Goal: Information Seeking & Learning: Understand process/instructions

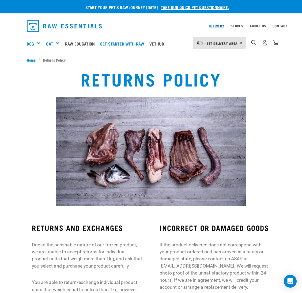
click at [220, 25] on link "Delivery" at bounding box center [217, 26] width 16 height 2
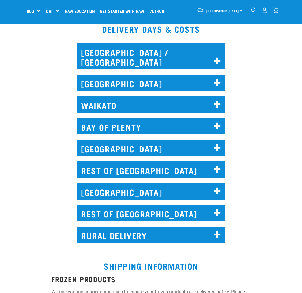
scroll to position [201, 0]
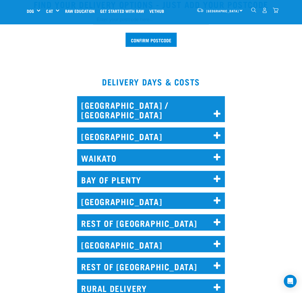
click at [155, 129] on h2 "[GEOGRAPHIC_DATA]" at bounding box center [151, 135] width 148 height 16
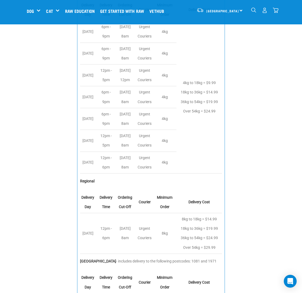
scroll to position [281, 0]
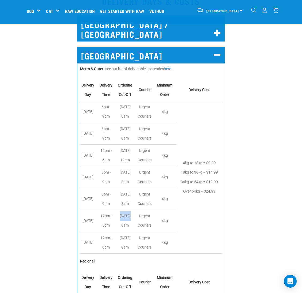
drag, startPoint x: 126, startPoint y: 209, endPoint x: 137, endPoint y: 208, distance: 11.6
click at [136, 210] on td "[DATE] 8am" at bounding box center [126, 221] width 20 height 22
click at [57, 101] on div "[GEOGRAPHIC_DATA] Metro & Outer - see our list of deliverable postcodes here . …" at bounding box center [151, 240] width 308 height 403
drag, startPoint x: 128, startPoint y: 229, endPoint x: 139, endPoint y: 246, distance: 20.2
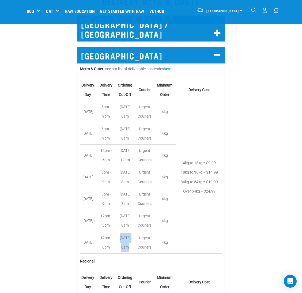
click at [139, 246] on table "Delivery Day Delivery Time Ordering Cut-Off Courier Minimum Order Delivery Cost…" at bounding box center [151, 166] width 142 height 174
click at [71, 219] on div "[GEOGRAPHIC_DATA] Metro & Outer - see our list of deliverable postcodes here . …" at bounding box center [151, 240] width 308 height 403
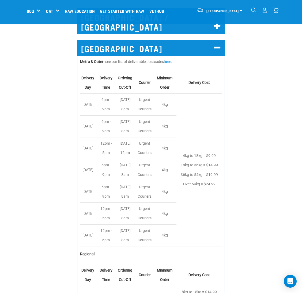
scroll to position [241, 0]
